Goal: Navigation & Orientation: Find specific page/section

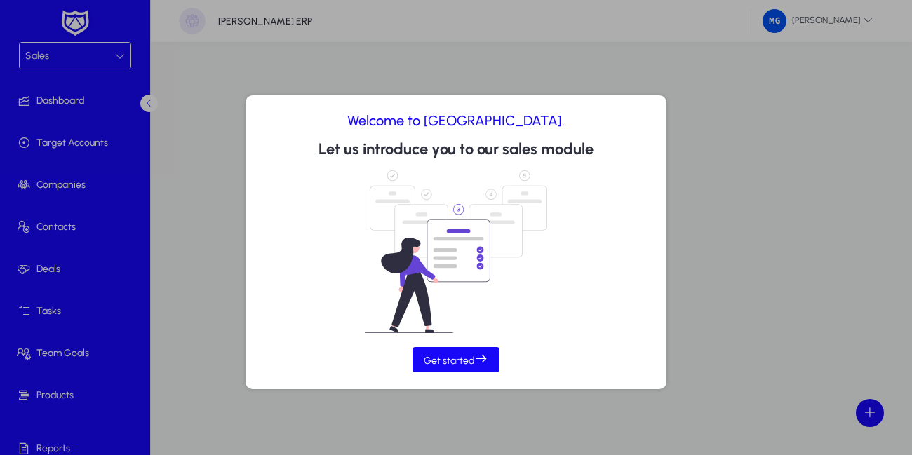
click at [298, 42] on div at bounding box center [456, 227] width 912 height 455
click at [409, 34] on div at bounding box center [456, 227] width 912 height 455
click at [480, 354] on icon at bounding box center [481, 359] width 14 height 14
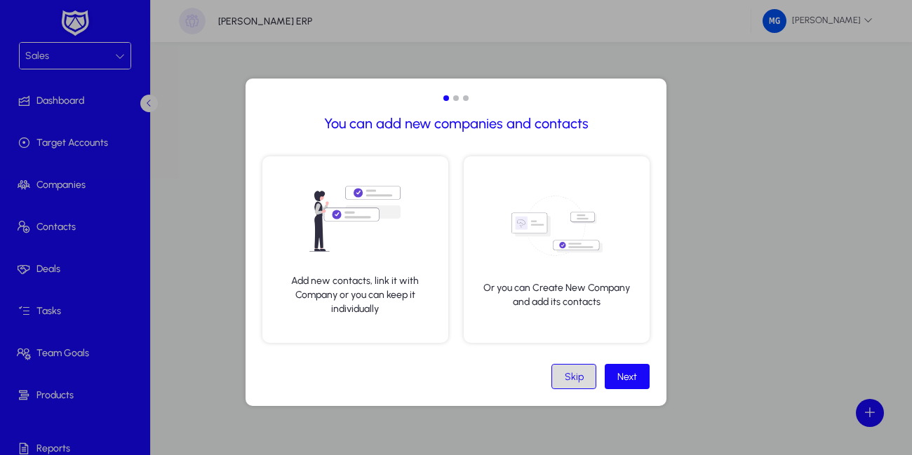
click at [583, 382] on div "Skip" at bounding box center [574, 377] width 19 height 12
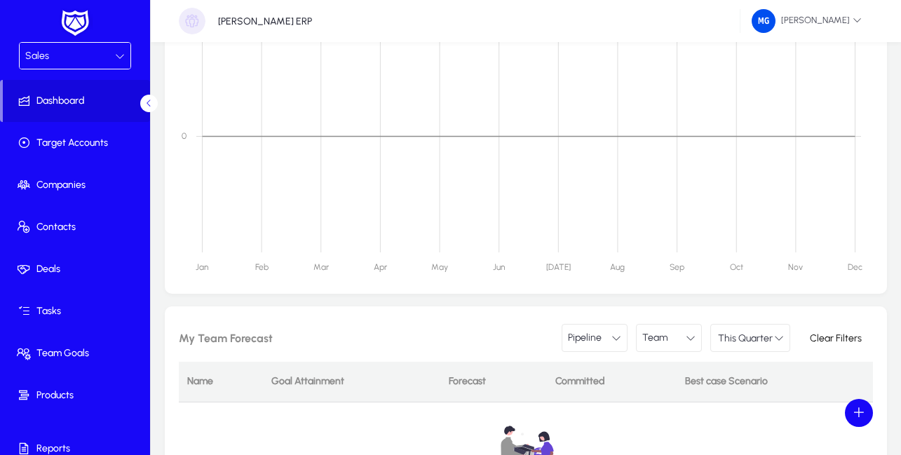
click at [91, 67] on div "Sales" at bounding box center [75, 56] width 111 height 26
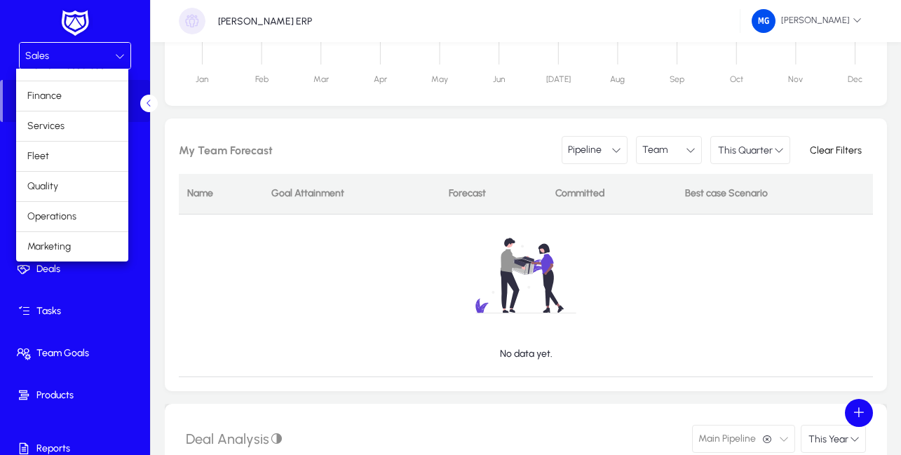
scroll to position [505, 0]
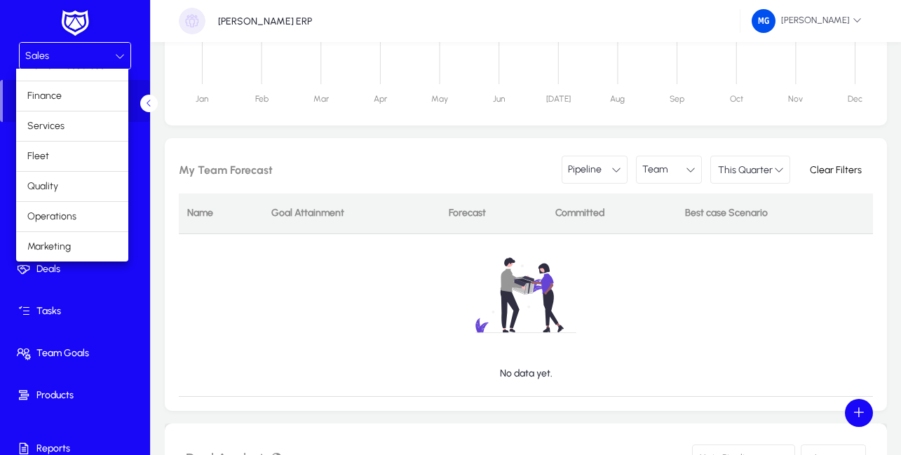
click at [844, 20] on div at bounding box center [450, 227] width 901 height 455
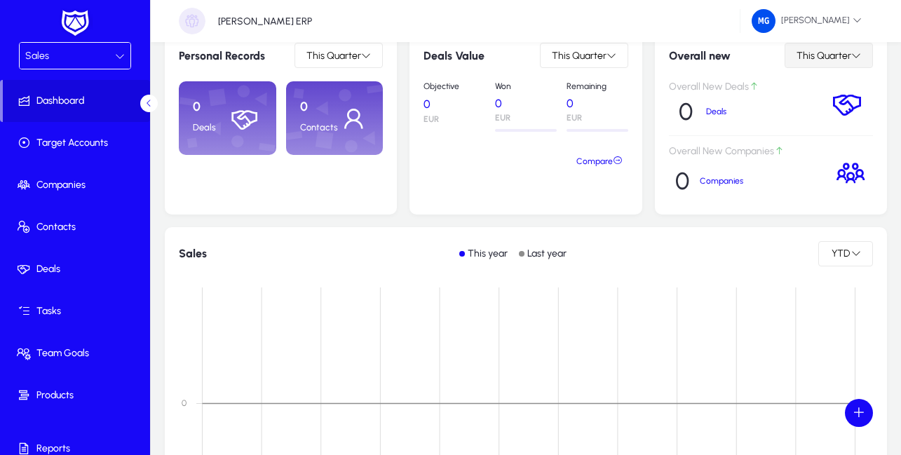
scroll to position [0, 0]
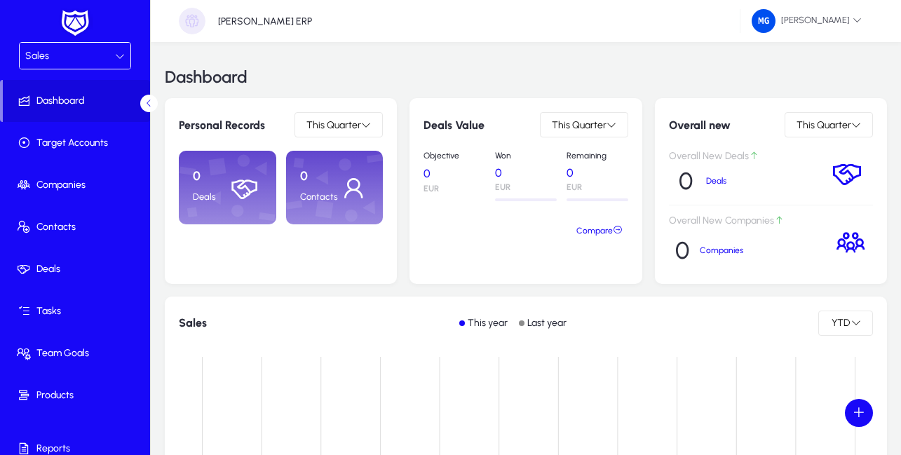
click at [221, 74] on h3 "Dashboard" at bounding box center [206, 77] width 83 height 17
click at [245, 74] on h3 "Dashboard" at bounding box center [206, 77] width 83 height 17
click at [267, 67] on div "Dashboard" at bounding box center [526, 77] width 723 height 42
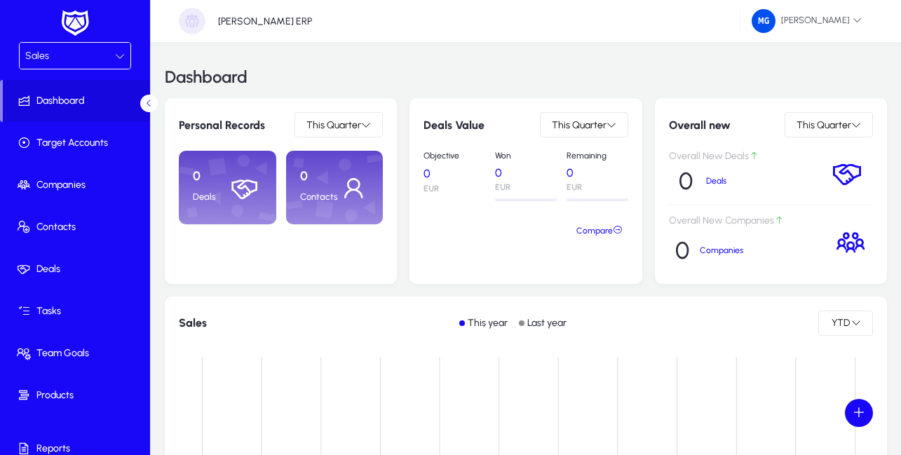
click at [323, 72] on div "Dashboard" at bounding box center [526, 77] width 723 height 42
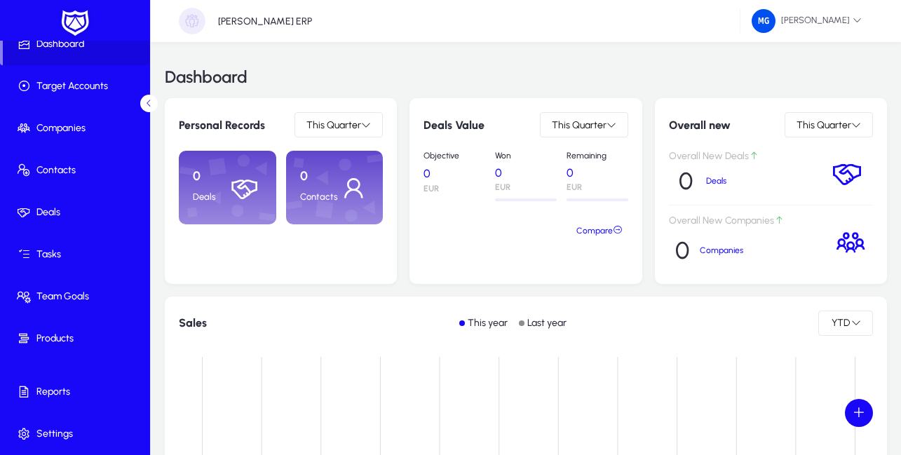
click at [149, 106] on icon at bounding box center [149, 103] width 9 height 9
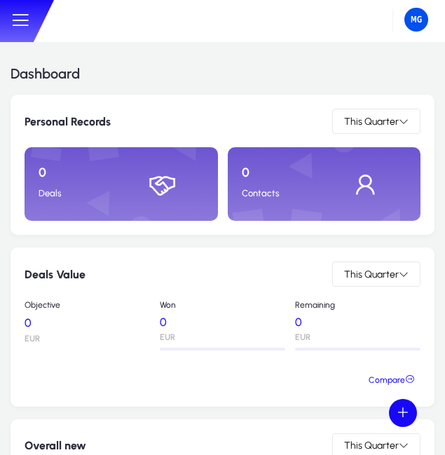
click at [129, 41] on div at bounding box center [253, 21] width 386 height 42
click at [219, 57] on div "Dashboard" at bounding box center [223, 74] width 424 height 42
click at [136, 90] on div "Dashboard" at bounding box center [223, 74] width 424 height 42
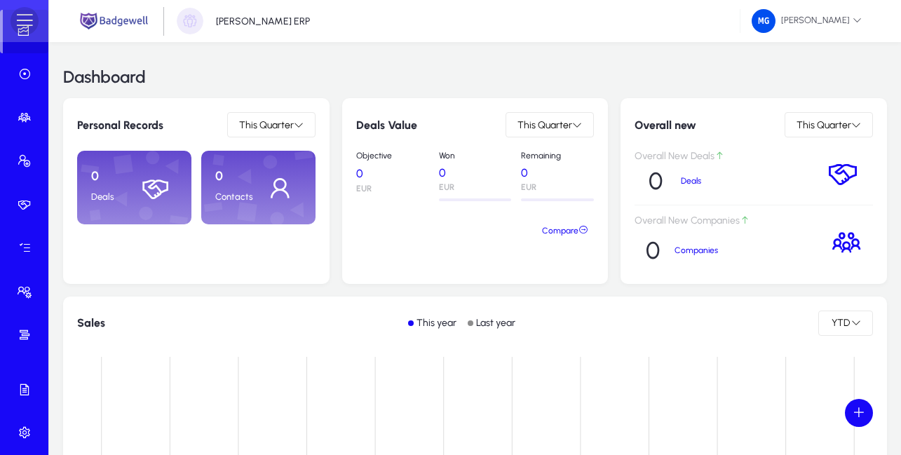
click at [29, 20] on span at bounding box center [25, 21] width 28 height 28
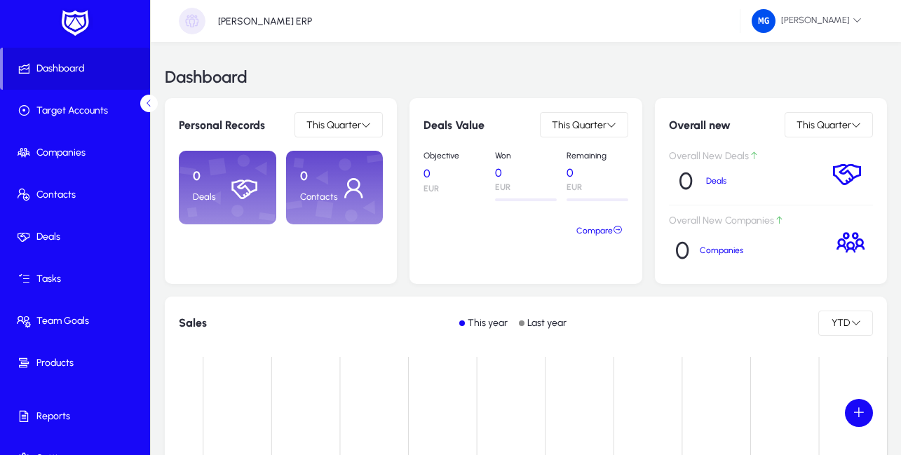
click at [635, 274] on div "Deals Value This Quarter Objective 0 EUR Won 0 EUR Remaining 0 EUR Compare" at bounding box center [526, 191] width 232 height 186
